Goal: Information Seeking & Learning: Check status

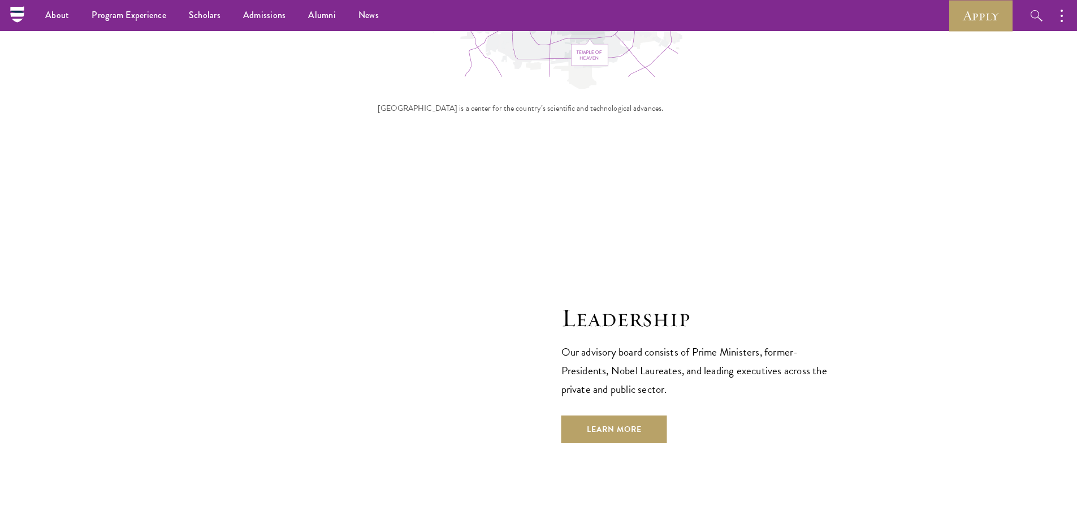
scroll to position [3731, 0]
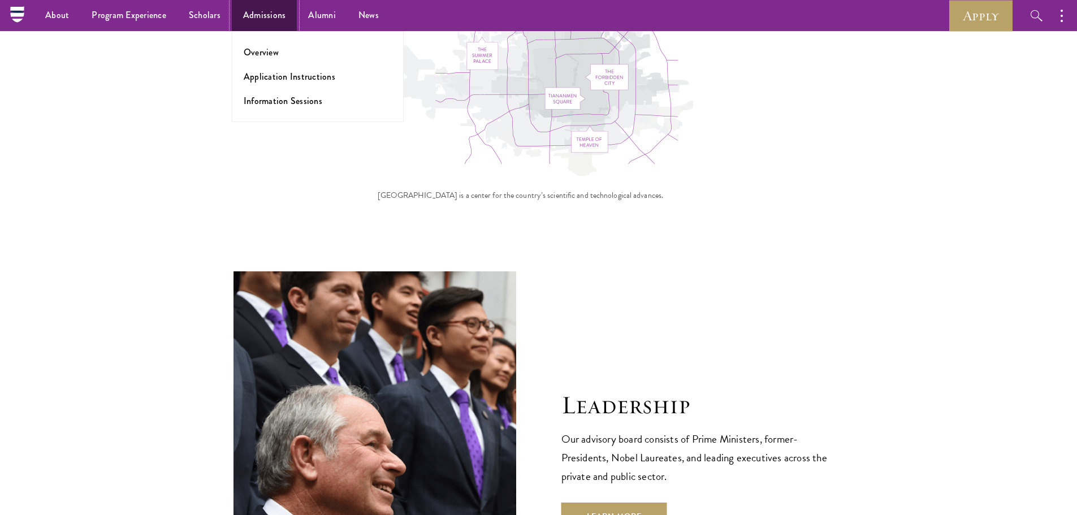
click at [249, 14] on link "Admissions" at bounding box center [265, 15] width 66 height 31
click at [265, 72] on link "Application Instructions" at bounding box center [290, 76] width 92 height 13
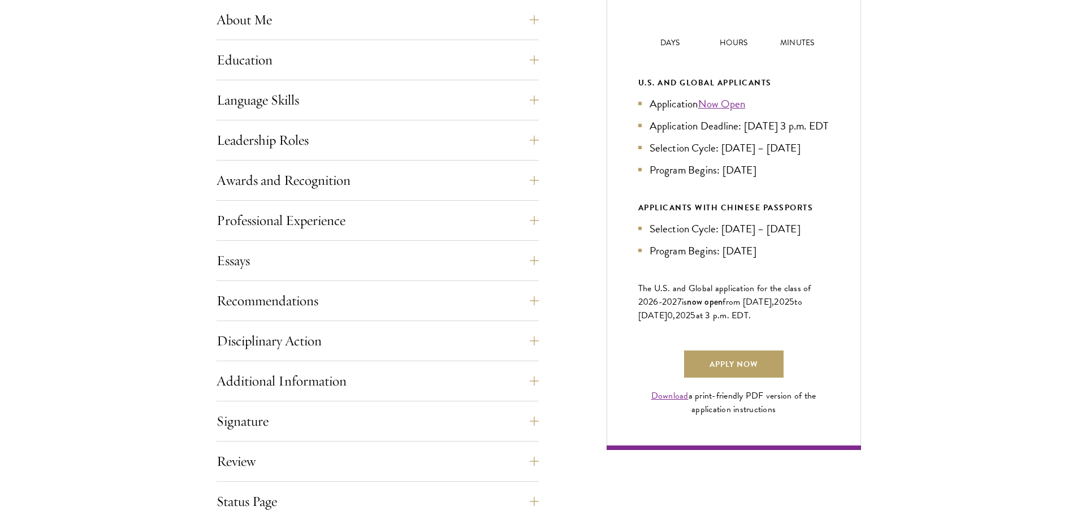
click at [763, 119] on li "Application Deadline: Sept 10, 2025 at 3 p.m. EDT" at bounding box center [733, 126] width 191 height 16
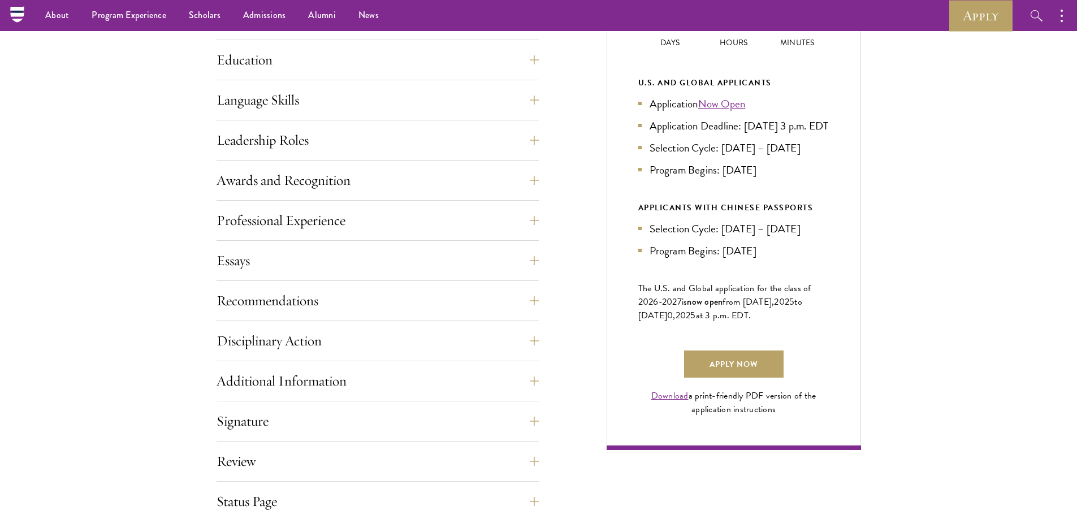
scroll to position [565, 0]
drag, startPoint x: 746, startPoint y: 124, endPoint x: 751, endPoint y: 144, distance: 20.4
click at [751, 135] on li "Application Deadline: Sept 10, 2025 at 3 p.m. EDT" at bounding box center [733, 126] width 191 height 16
copy li "Sept 10, 2025 at 3 p.m. EDT"
